Goal: Task Accomplishment & Management: Complete application form

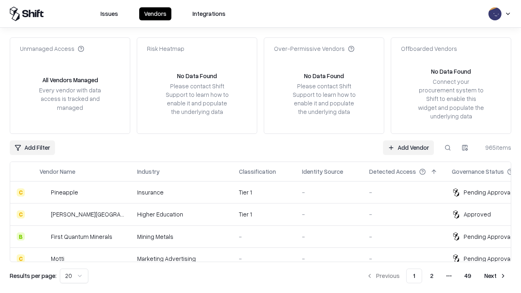
click at [408, 147] on link "Add Vendor" at bounding box center [408, 147] width 51 height 15
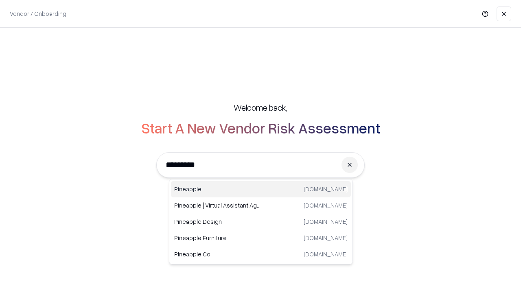
click at [261, 189] on div "Pineapple [DOMAIN_NAME]" at bounding box center [261, 189] width 180 height 16
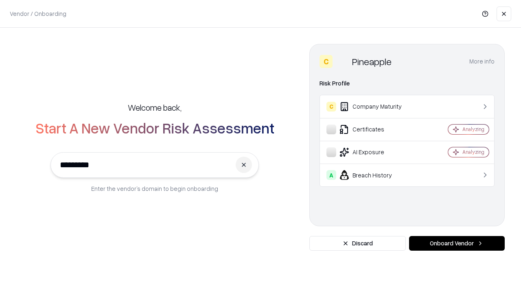
type input "*********"
click at [456, 243] on button "Onboard Vendor" at bounding box center [457, 243] width 96 height 15
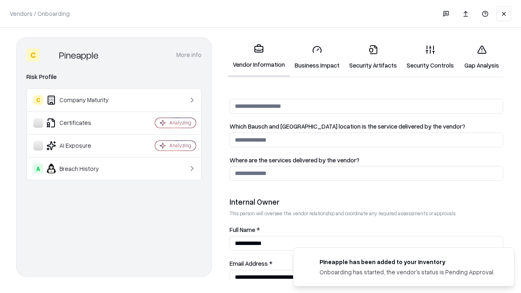
scroll to position [421, 0]
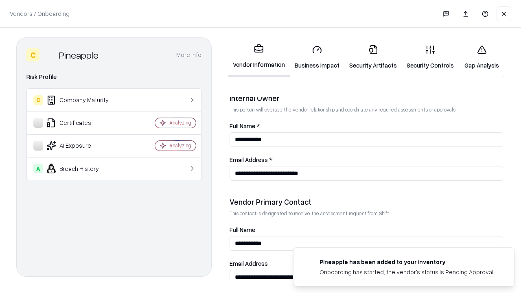
click at [317, 57] on link "Business Impact" at bounding box center [317, 57] width 54 height 38
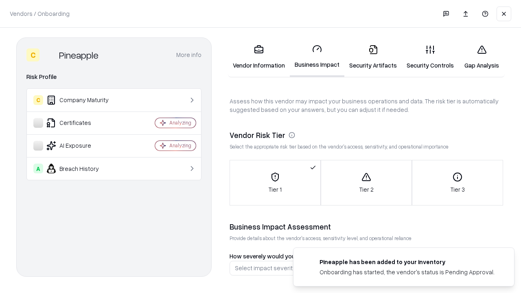
click at [481, 57] on link "Gap Analysis" at bounding box center [481, 57] width 46 height 38
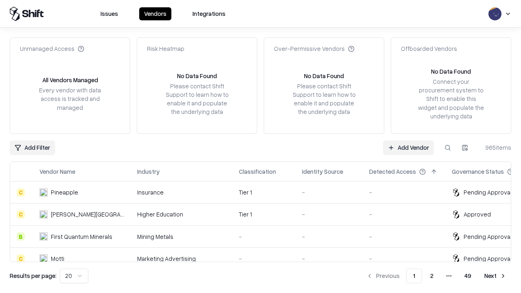
click at [408, 147] on link "Add Vendor" at bounding box center [408, 147] width 51 height 15
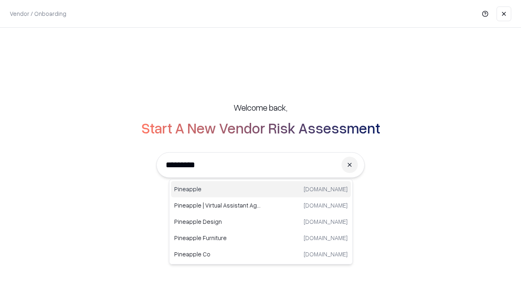
click at [261, 189] on div "Pineapple [DOMAIN_NAME]" at bounding box center [261, 189] width 180 height 16
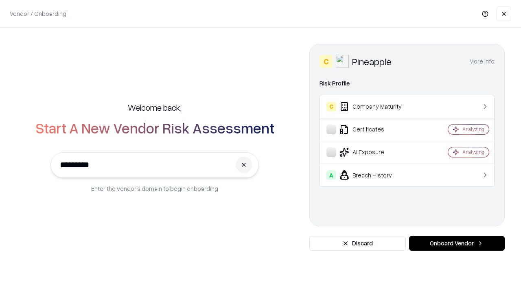
type input "*********"
click at [456, 243] on button "Onboard Vendor" at bounding box center [457, 243] width 96 height 15
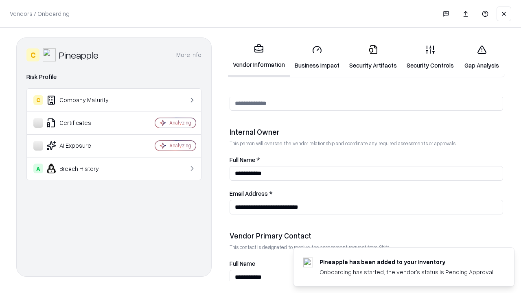
scroll to position [421, 0]
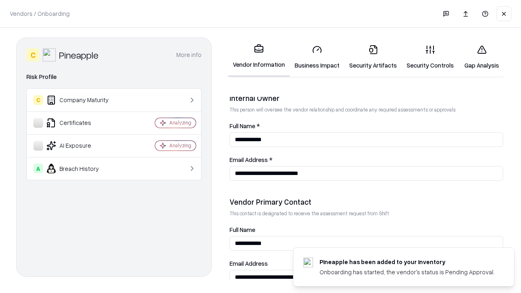
click at [481, 57] on link "Gap Analysis" at bounding box center [481, 57] width 46 height 38
